Goal: Task Accomplishment & Management: Manage account settings

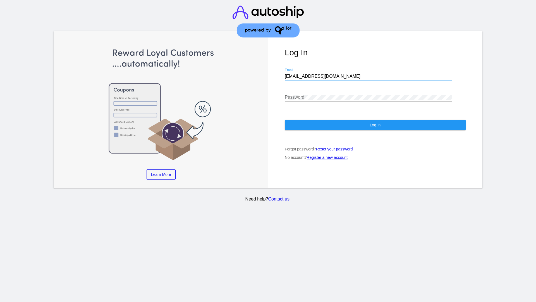
type input "jr@patternsinthecloud.com"
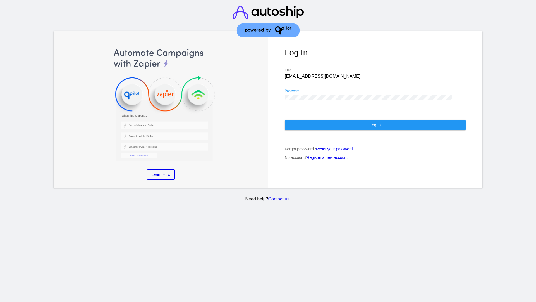
click at [375, 125] on span "Log In" at bounding box center [375, 125] width 11 height 4
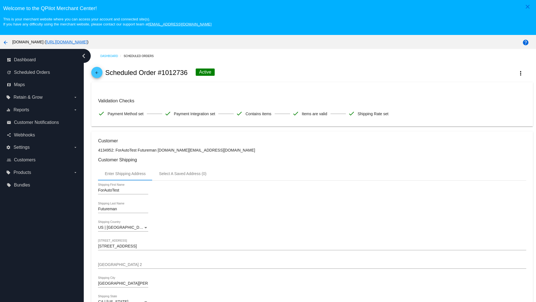
scroll to position [367, 0]
